Goal: Transaction & Acquisition: Download file/media

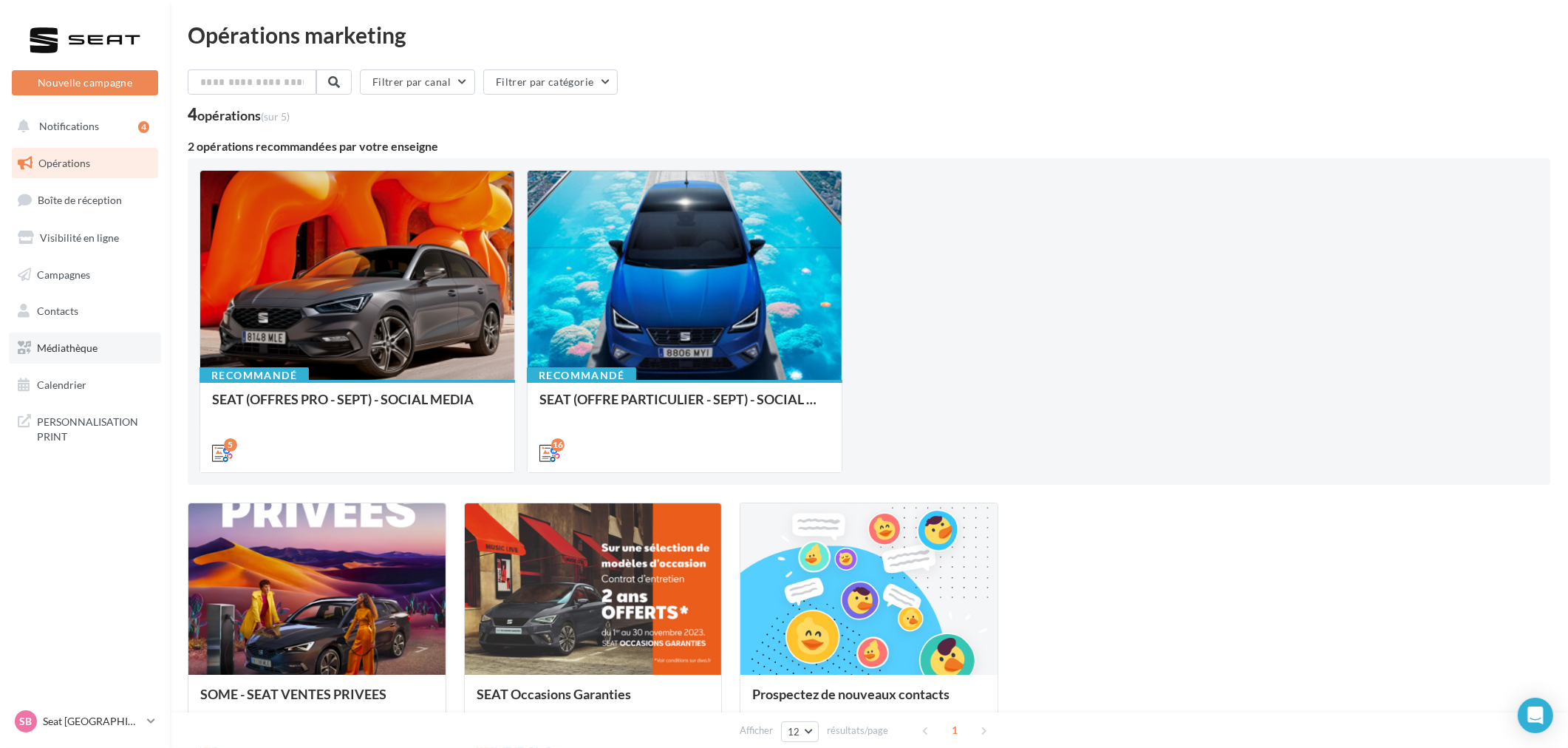
click at [86, 346] on span "Médiathèque" at bounding box center [68, 347] width 61 height 13
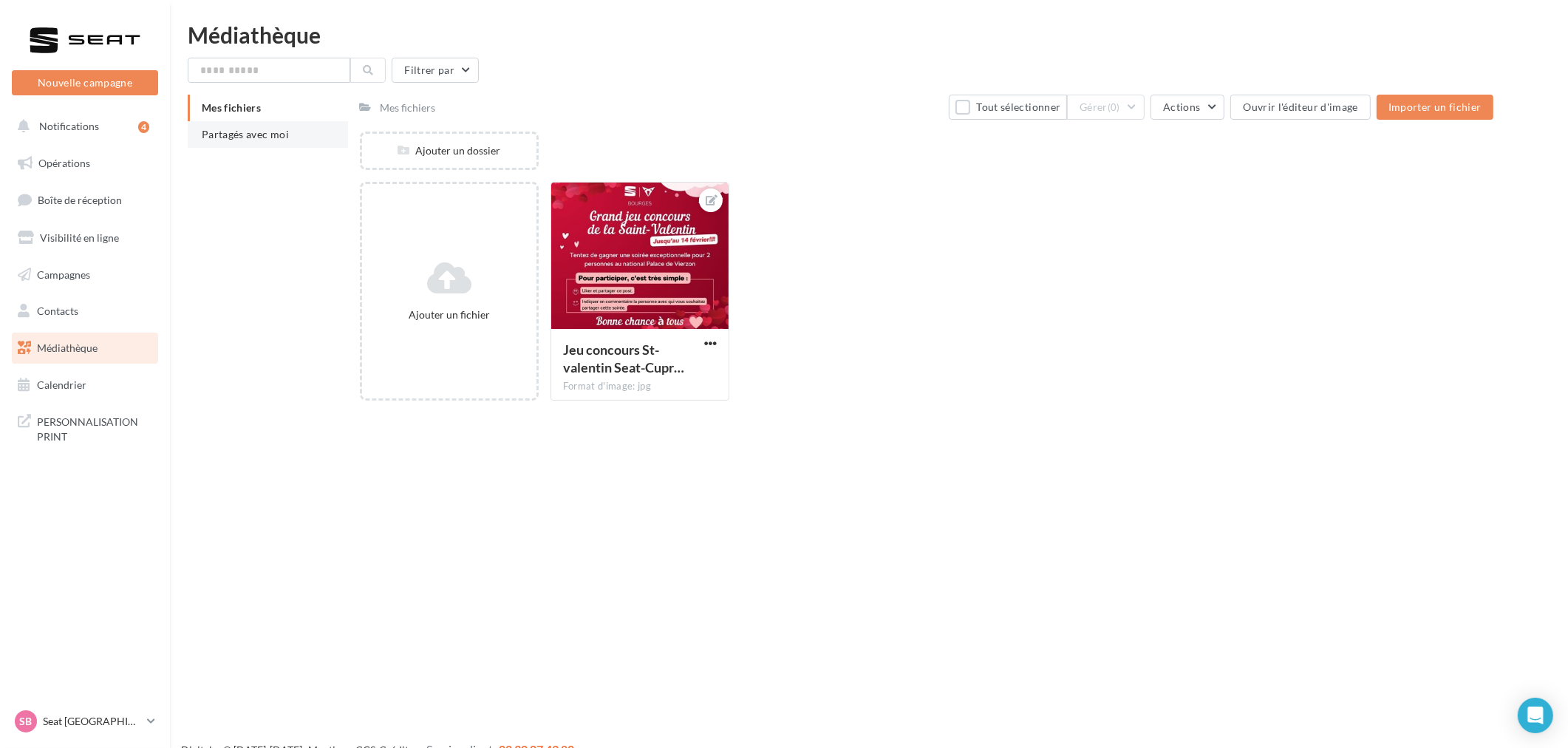
click at [255, 134] on span "Partagés avec moi" at bounding box center [245, 134] width 87 height 13
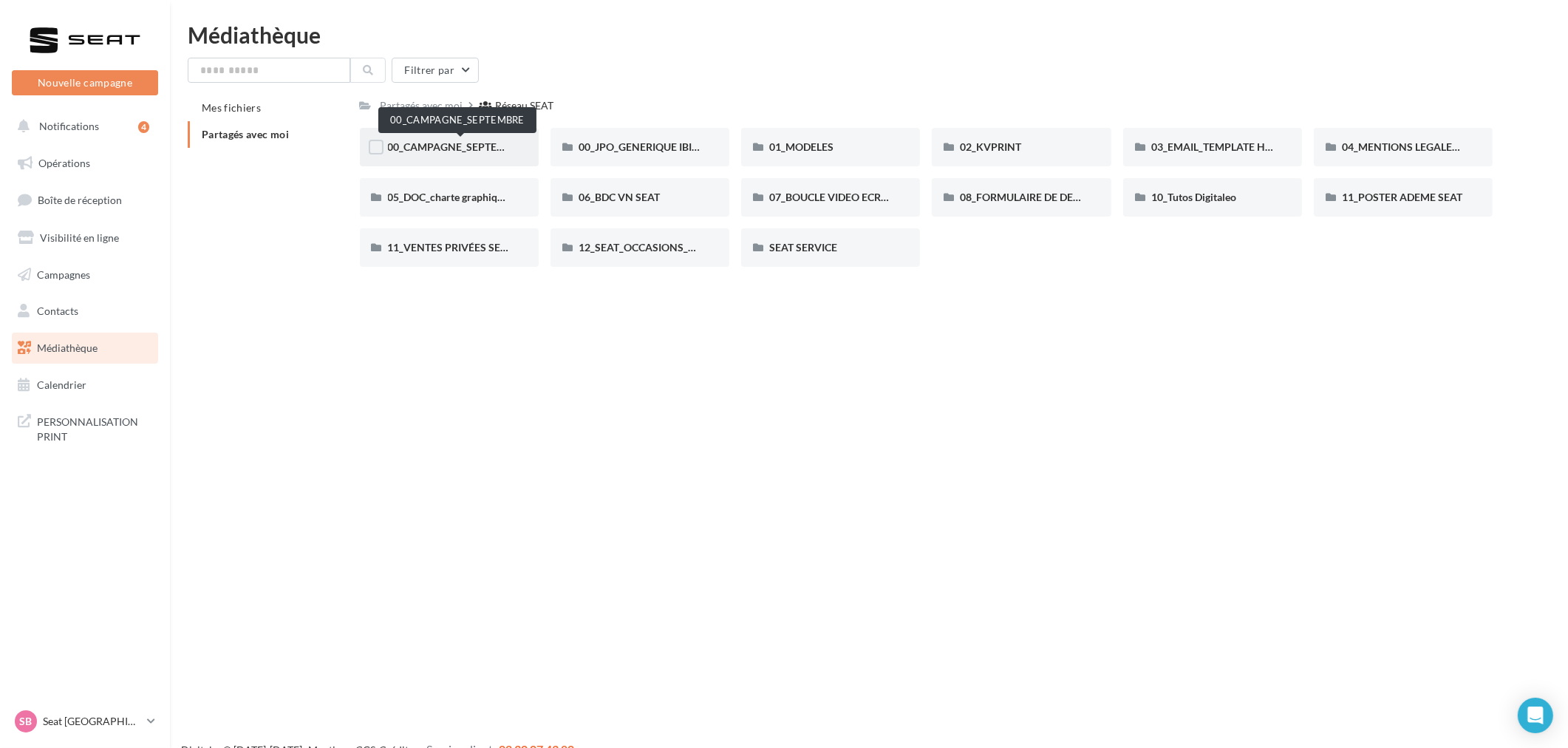
click at [468, 145] on span "00_CAMPAGNE_SEPTEMBRE" at bounding box center [456, 146] width 138 height 13
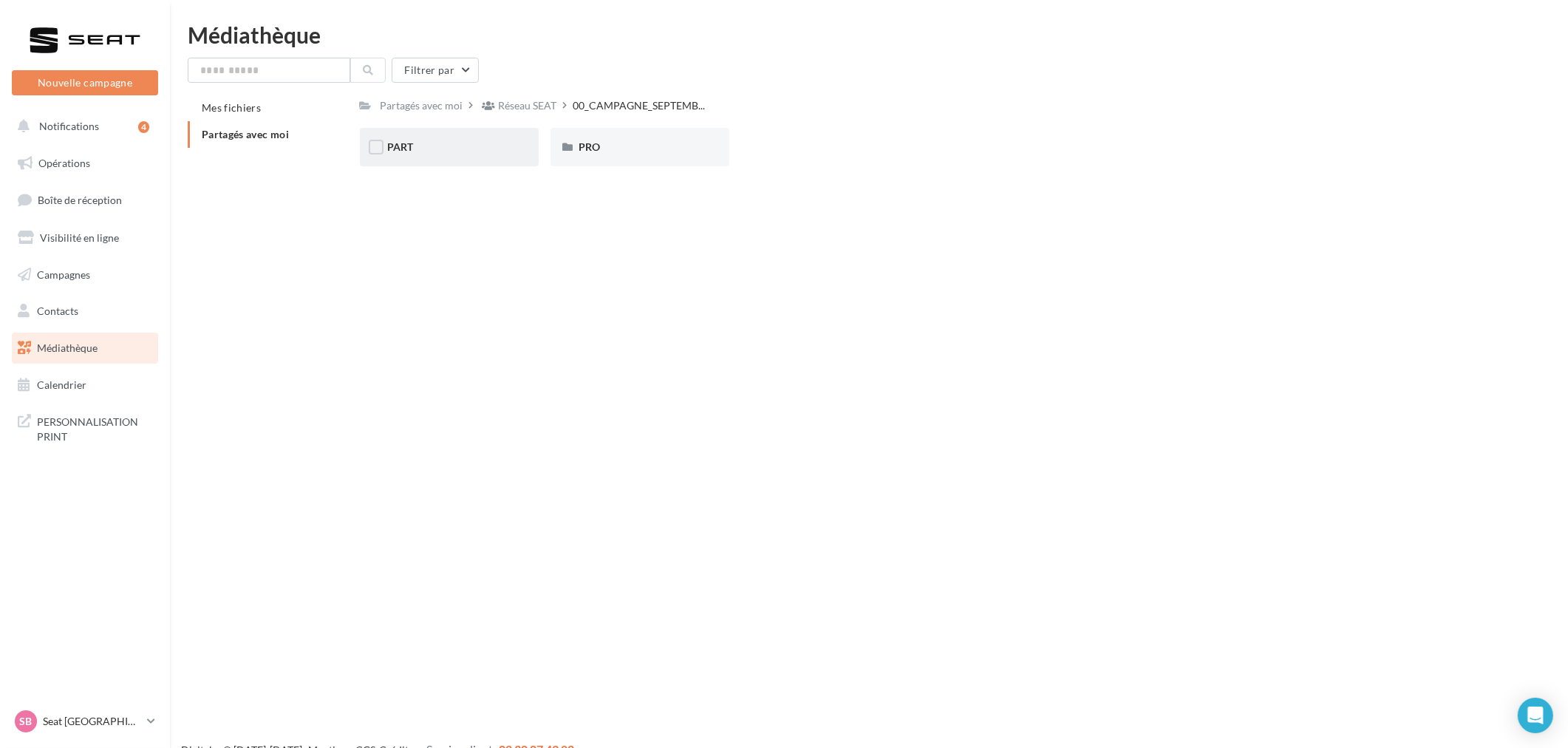
click at [417, 151] on div "PART" at bounding box center [448, 146] width 123 height 15
click at [864, 151] on div "IBIZA" at bounding box center [830, 146] width 123 height 15
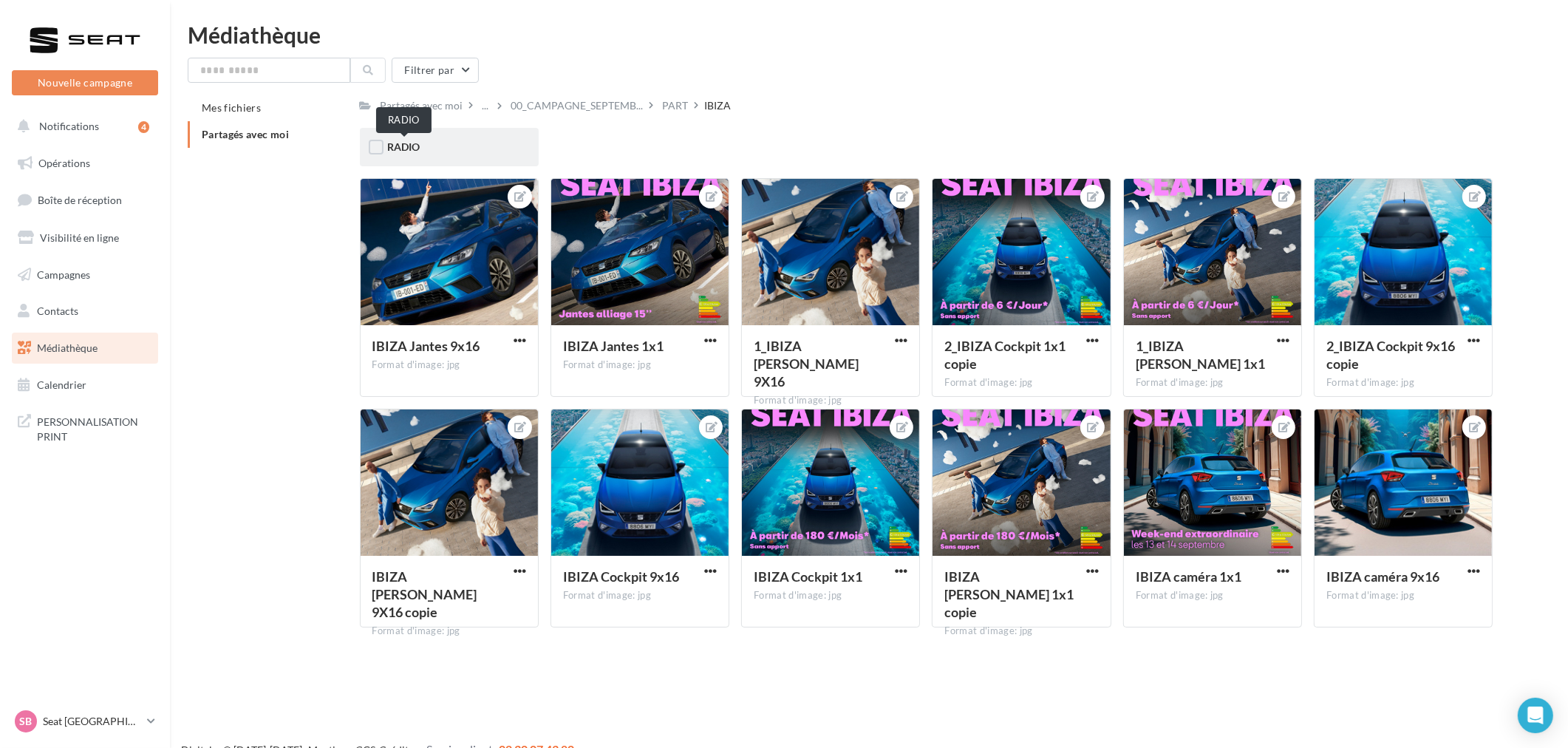
click at [393, 149] on span "RADIO" at bounding box center [403, 146] width 32 height 13
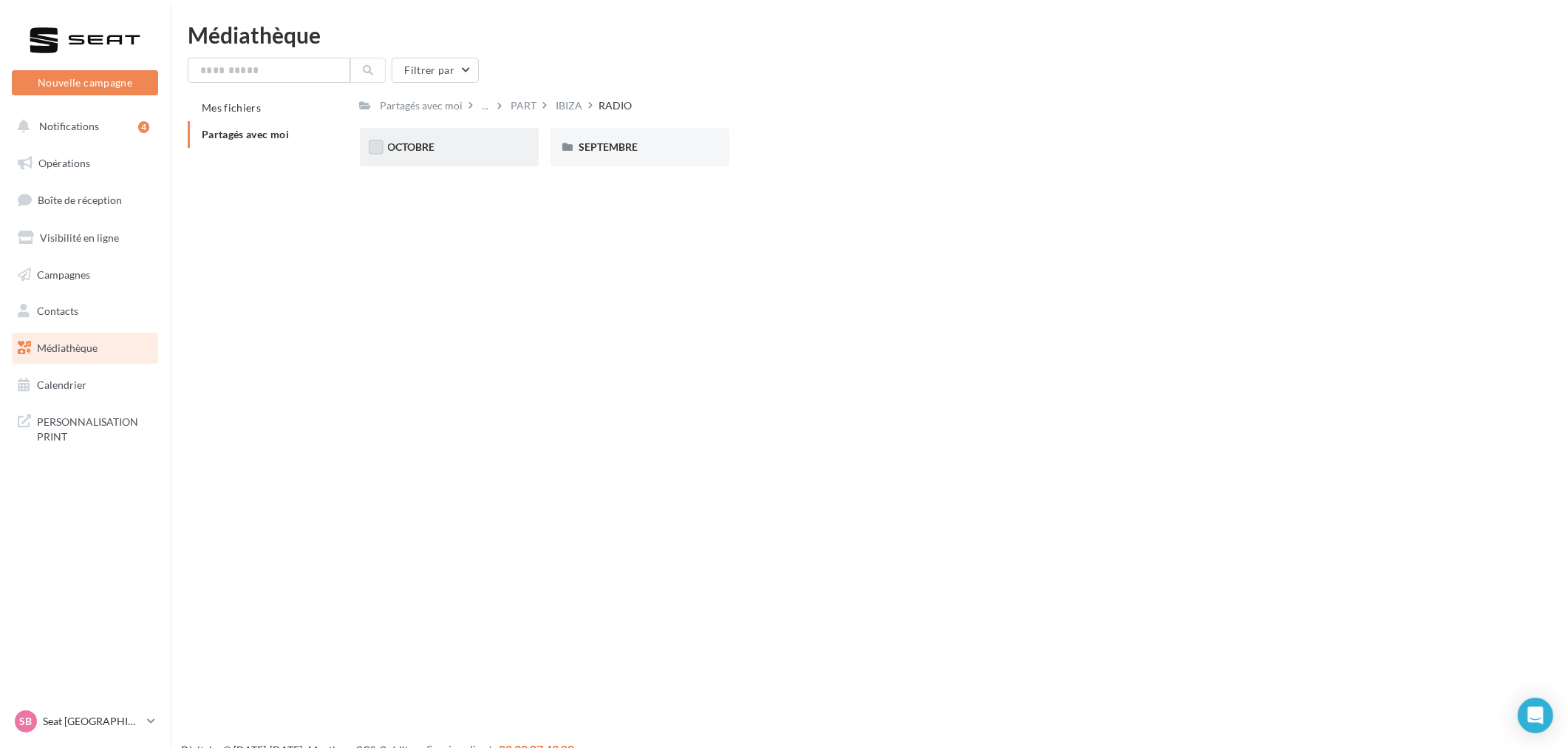
click at [379, 149] on label at bounding box center [376, 146] width 15 height 15
click at [452, 148] on div "OCTOBRE" at bounding box center [448, 146] width 123 height 15
click at [429, 145] on span "OCTOBRE" at bounding box center [411, 146] width 47 height 13
click at [417, 152] on div "OFFRE" at bounding box center [448, 146] width 123 height 15
click at [606, 145] on div "WAV" at bounding box center [640, 146] width 123 height 15
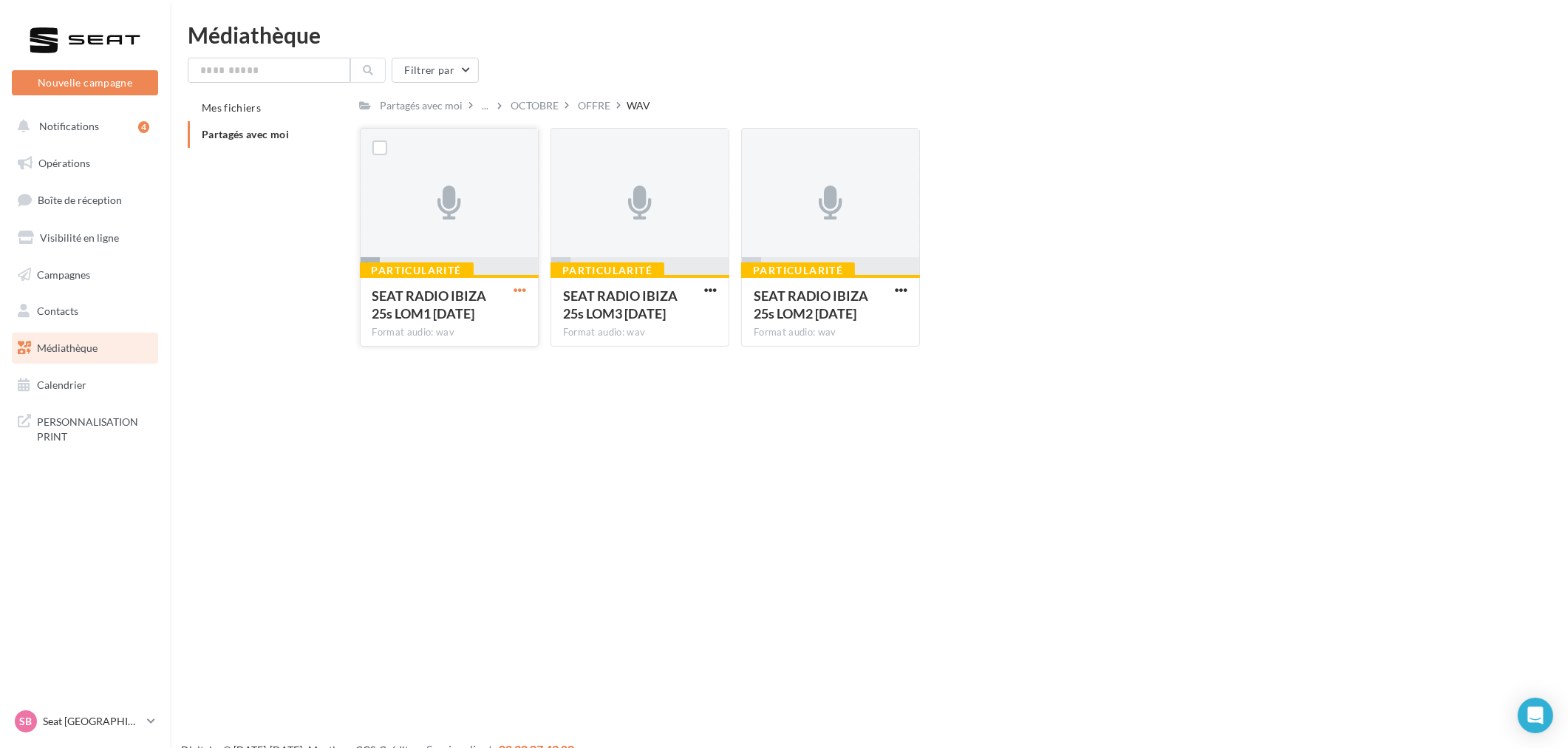
click at [519, 286] on span "button" at bounding box center [519, 290] width 13 height 13
click at [475, 321] on button "Télécharger" at bounding box center [455, 319] width 148 height 38
click at [705, 289] on span "button" at bounding box center [710, 290] width 13 height 13
click at [660, 314] on button "Télécharger" at bounding box center [646, 319] width 148 height 38
click at [906, 291] on span "button" at bounding box center [901, 290] width 13 height 13
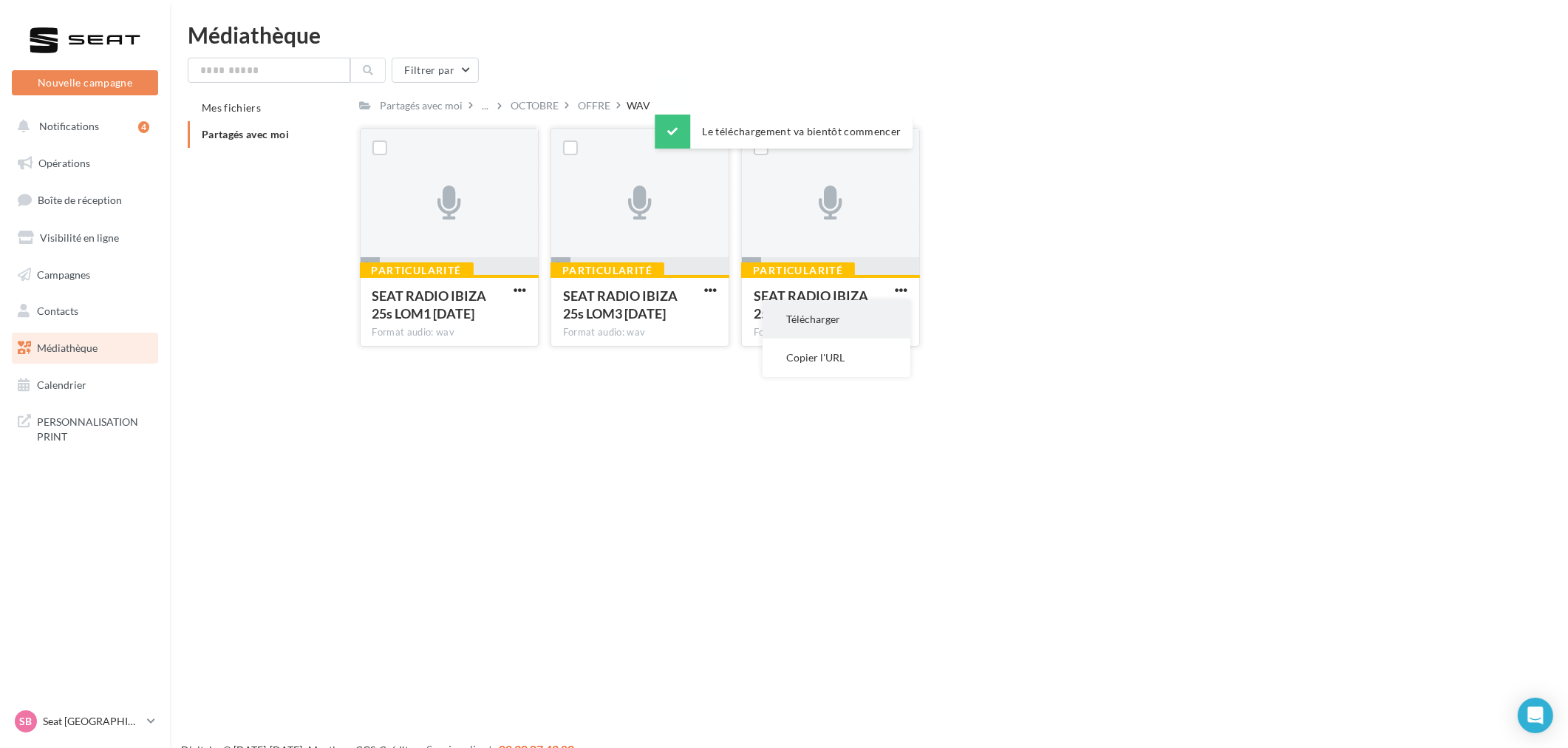
click at [875, 316] on button "Télécharger" at bounding box center [836, 319] width 148 height 38
